Goal: Find specific page/section: Find specific page/section

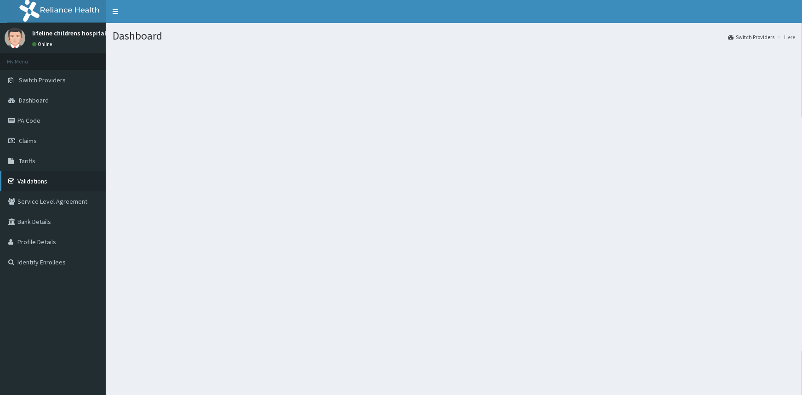
click at [37, 178] on link "Validations" at bounding box center [53, 181] width 106 height 20
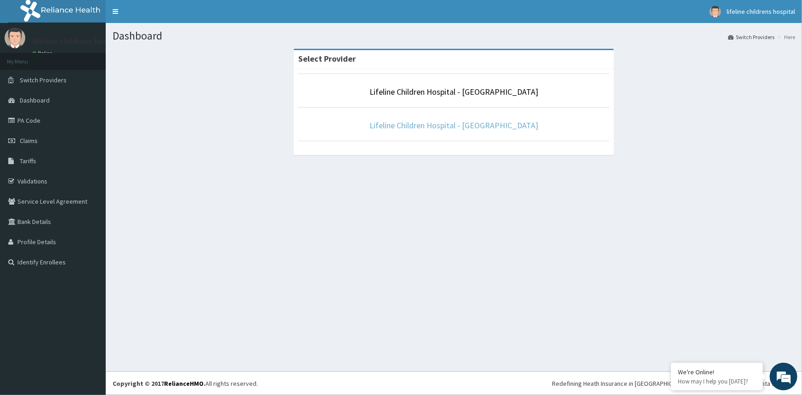
click at [445, 120] on link "Lifeline Children Hospital - [GEOGRAPHIC_DATA]" at bounding box center [453, 125] width 169 height 11
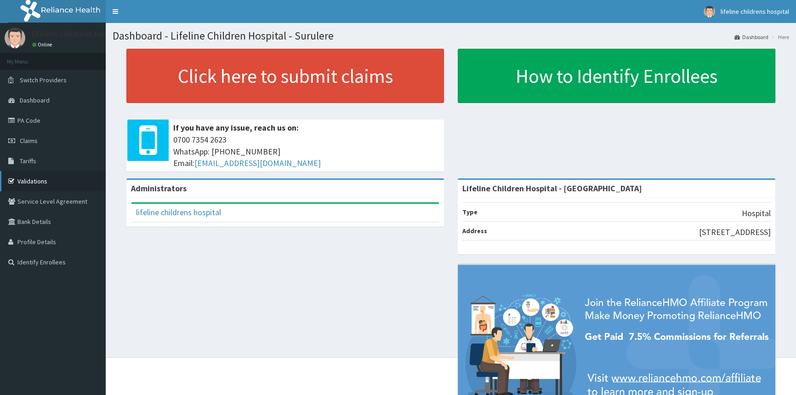
click at [70, 181] on link "Validations" at bounding box center [53, 181] width 106 height 20
